Goal: Task Accomplishment & Management: Complete application form

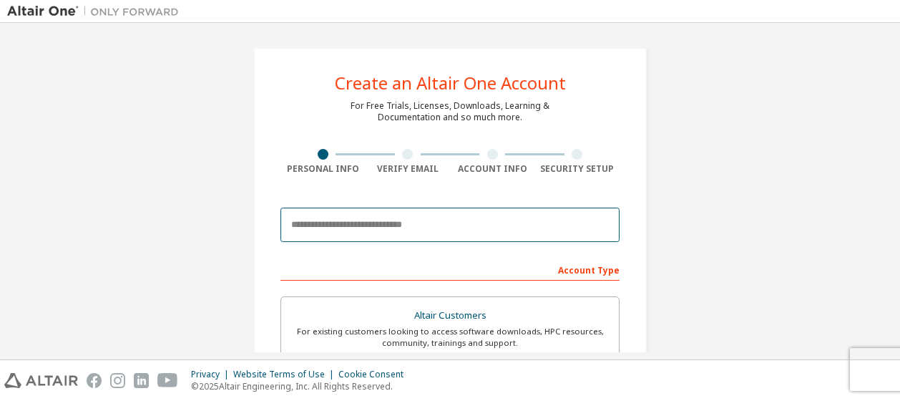
click at [409, 230] on input "email" at bounding box center [449, 225] width 339 height 34
type input "**********"
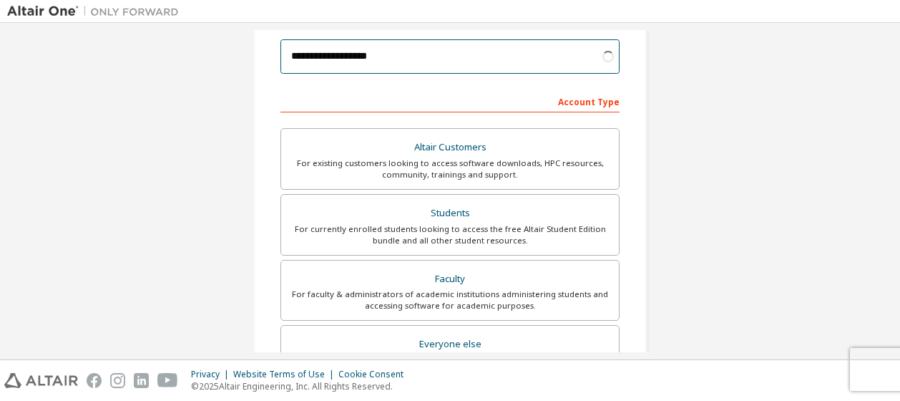
scroll to position [169, 0]
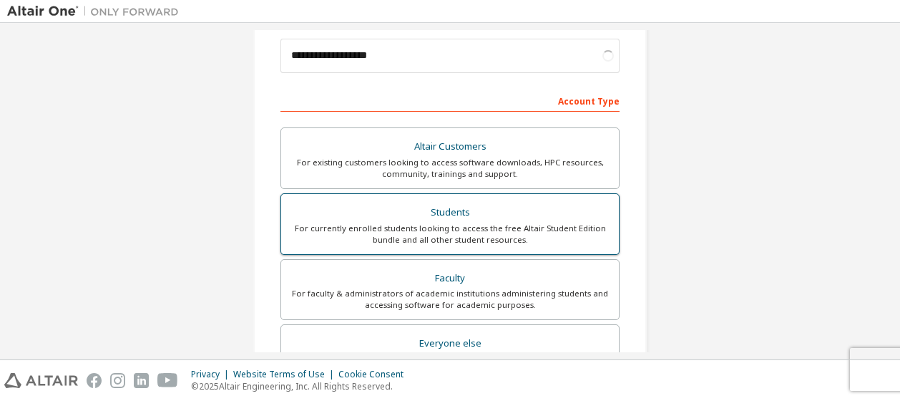
click at [416, 220] on div "Students" at bounding box center [450, 212] width 321 height 20
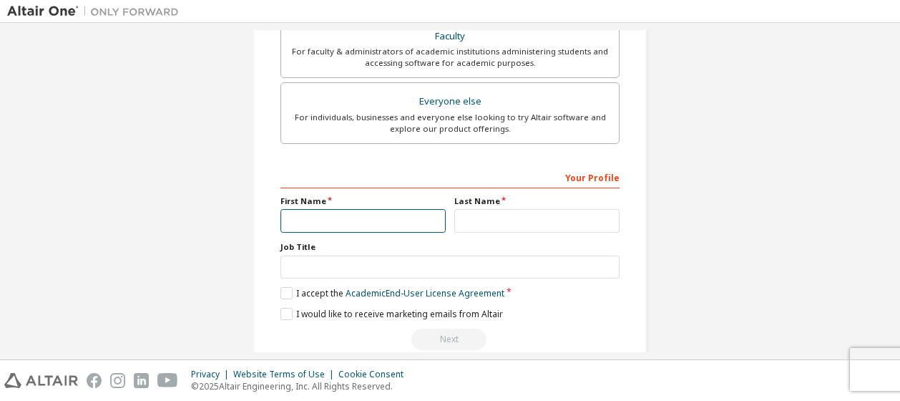
scroll to position [374, 0]
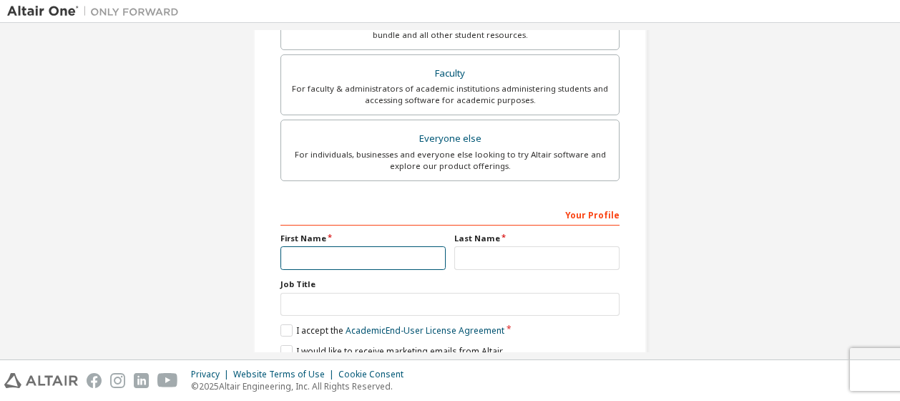
click at [381, 254] on input "text" at bounding box center [362, 258] width 165 height 24
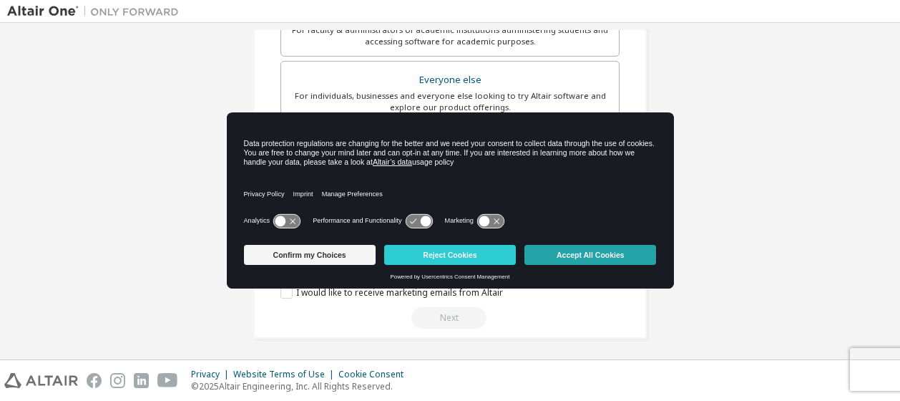
click at [588, 255] on button "Accept All Cookies" at bounding box center [590, 255] width 132 height 20
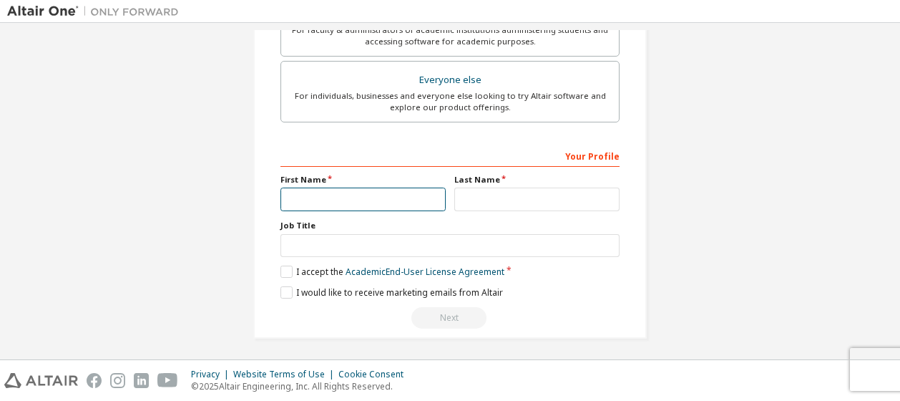
click at [422, 195] on input "text" at bounding box center [362, 199] width 165 height 24
type input "****"
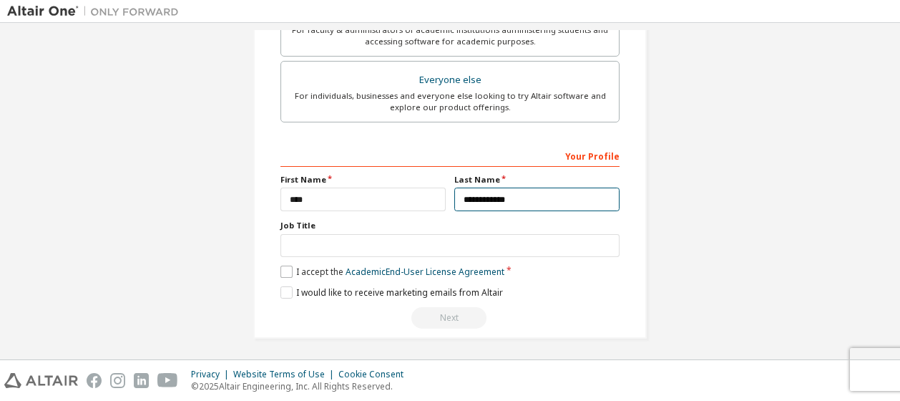
type input "**********"
click at [294, 268] on label "I accept the Academic End-User License Agreement" at bounding box center [392, 271] width 224 height 12
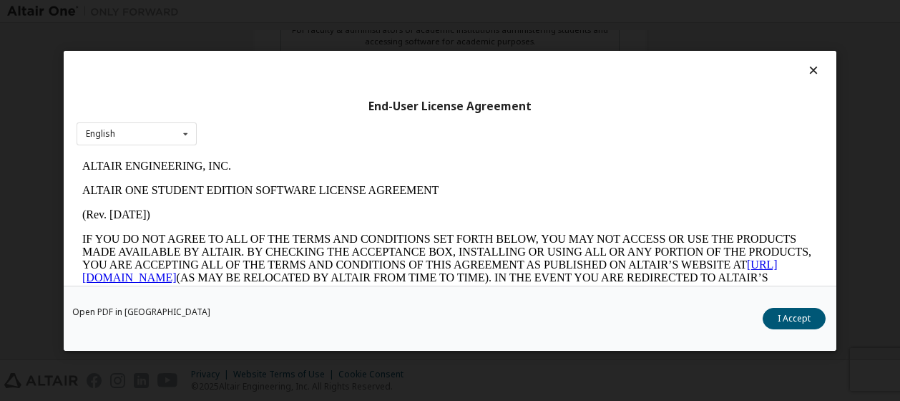
scroll to position [0, 0]
click at [772, 311] on button "I Accept" at bounding box center [794, 318] width 63 height 21
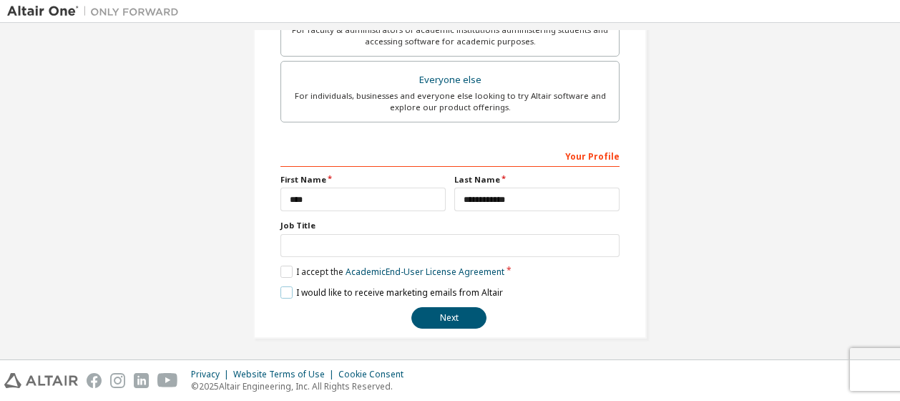
click at [380, 289] on label "I would like to receive marketing emails from Altair" at bounding box center [391, 292] width 223 height 12
click at [429, 291] on label "I would like to receive marketing emails from Altair" at bounding box center [391, 292] width 223 height 12
click at [429, 311] on button "Next" at bounding box center [448, 317] width 75 height 21
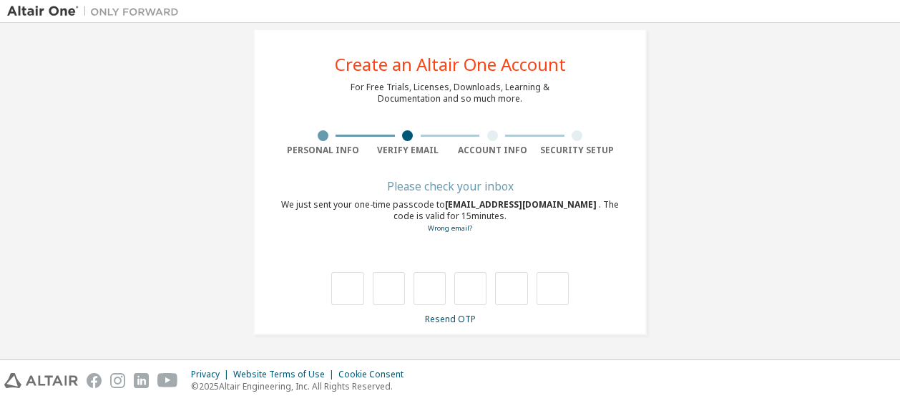
scroll to position [19, 0]
type input "*"
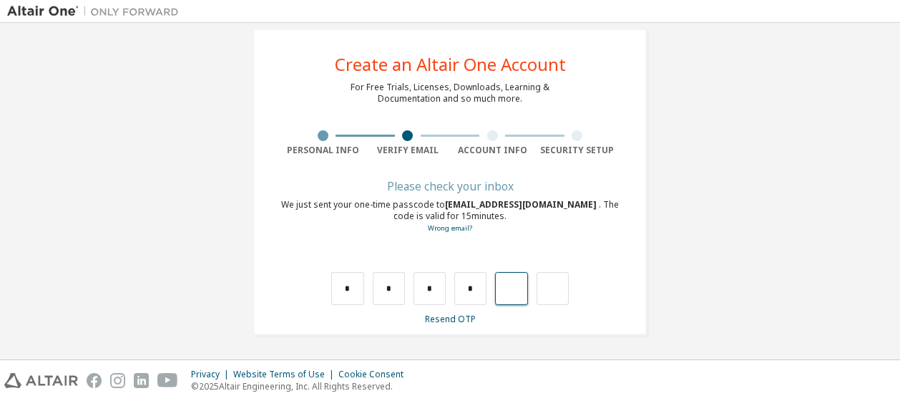
type input "*"
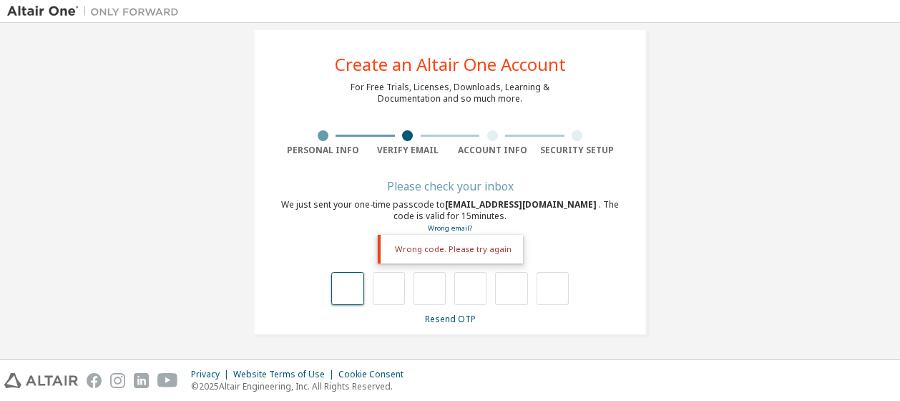
click at [331, 293] on input "text" at bounding box center [347, 288] width 32 height 33
type input "*"
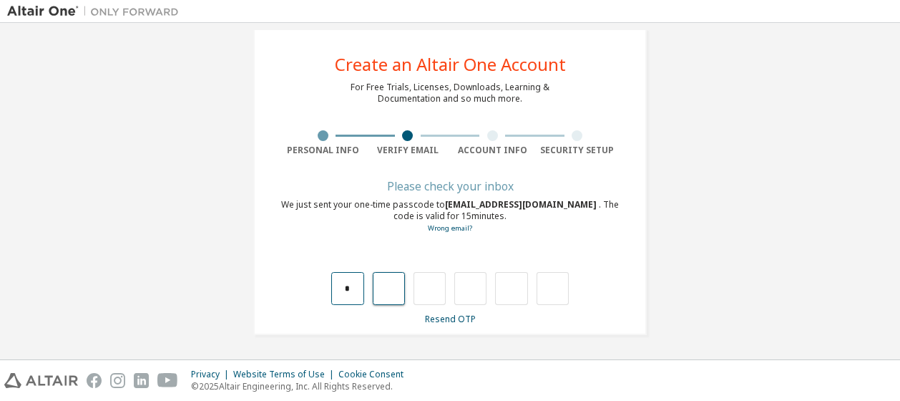
type input "*"
